Goal: Navigation & Orientation: Find specific page/section

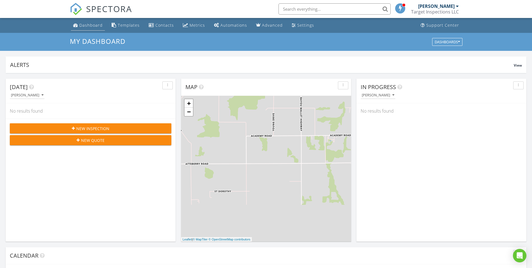
click at [91, 22] on link "Dashboard" at bounding box center [88, 25] width 34 height 10
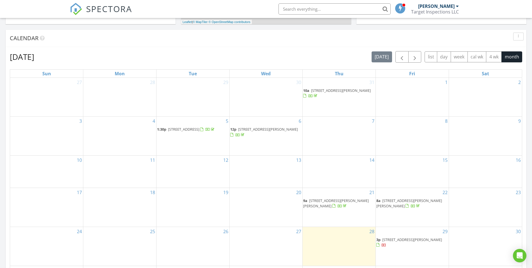
scroll to position [252, 0]
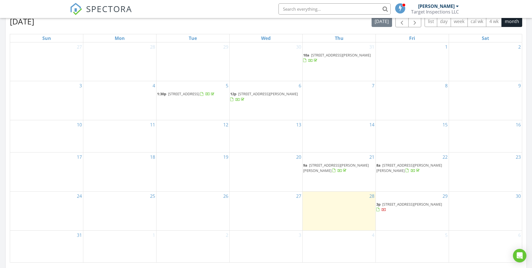
click at [410, 203] on span "[STREET_ADDRESS][PERSON_NAME]" at bounding box center [412, 203] width 60 height 5
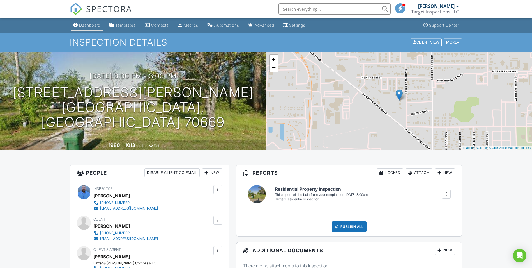
click at [89, 25] on div "Dashboard" at bounding box center [89, 25] width 21 height 5
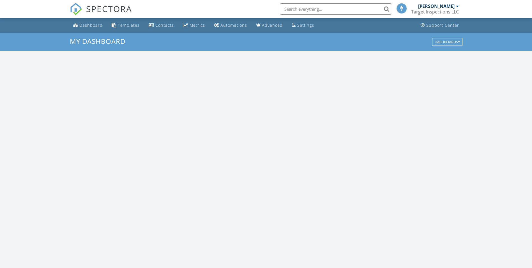
scroll to position [519, 541]
